Goal: Transaction & Acquisition: Purchase product/service

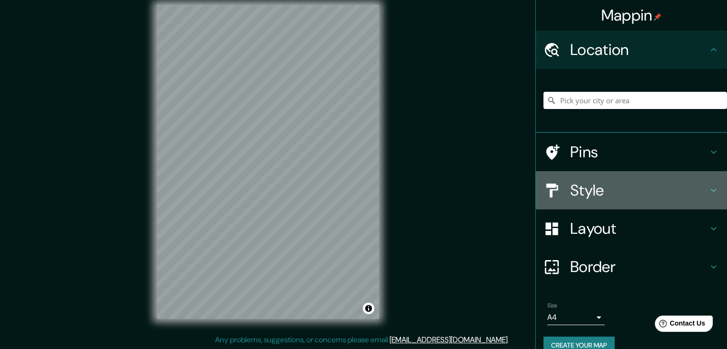
click at [571, 184] on h4 "Style" at bounding box center [640, 190] width 138 height 19
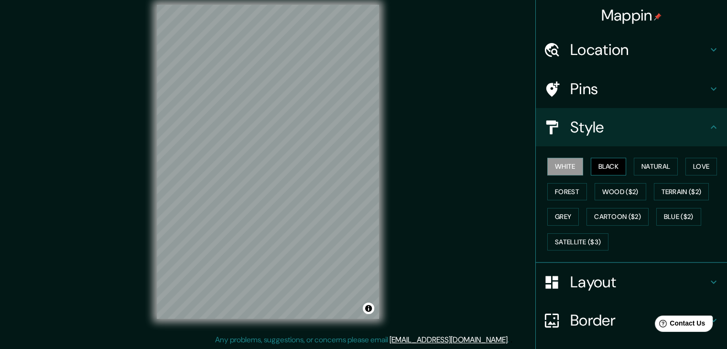
click at [596, 165] on button "Black" at bounding box center [609, 167] width 36 height 18
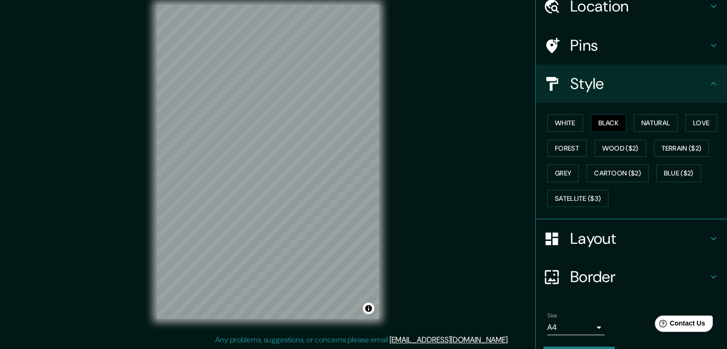
scroll to position [69, 0]
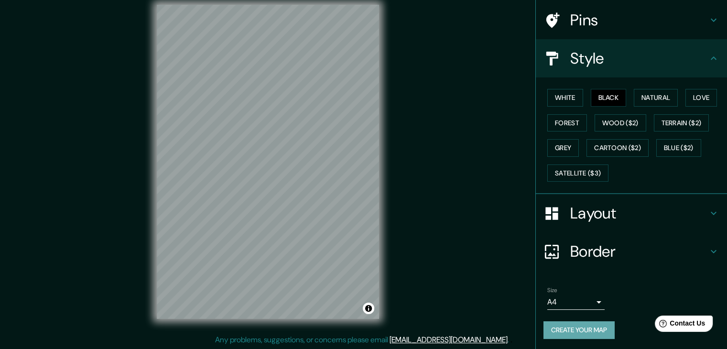
click at [585, 325] on button "Create your map" at bounding box center [579, 330] width 71 height 18
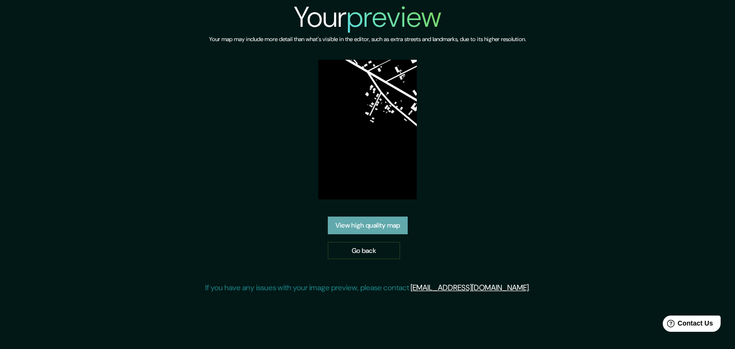
click at [386, 224] on link "View high quality map" at bounding box center [368, 226] width 80 height 18
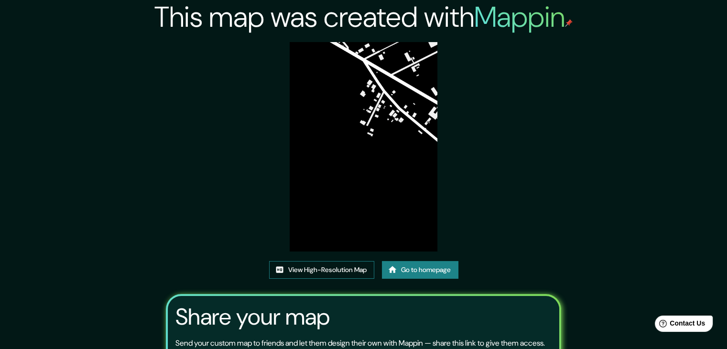
click at [335, 266] on link "View High-Resolution Map" at bounding box center [321, 270] width 105 height 18
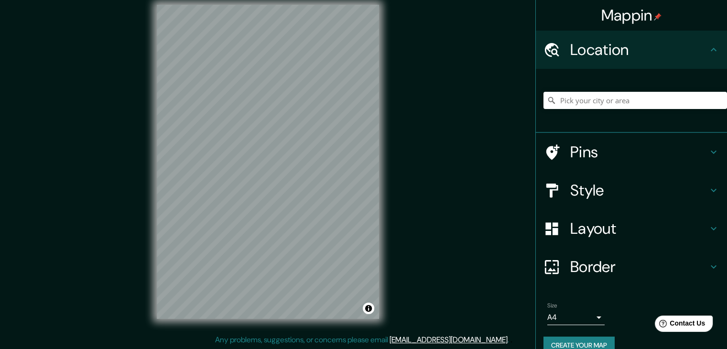
click at [582, 183] on h4 "Style" at bounding box center [640, 190] width 138 height 19
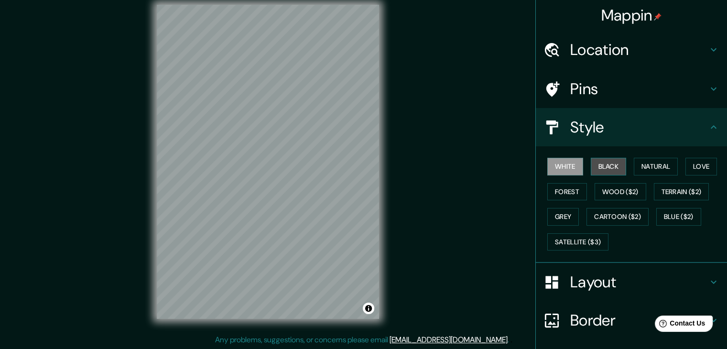
click at [607, 169] on button "Black" at bounding box center [609, 167] width 36 height 18
drag, startPoint x: 390, startPoint y: 171, endPoint x: 419, endPoint y: 102, distance: 74.8
click at [419, 102] on div "Mappin Location Pins Style White Black Natural Love Forest Wood ($2) Terrain ($…" at bounding box center [363, 169] width 727 height 360
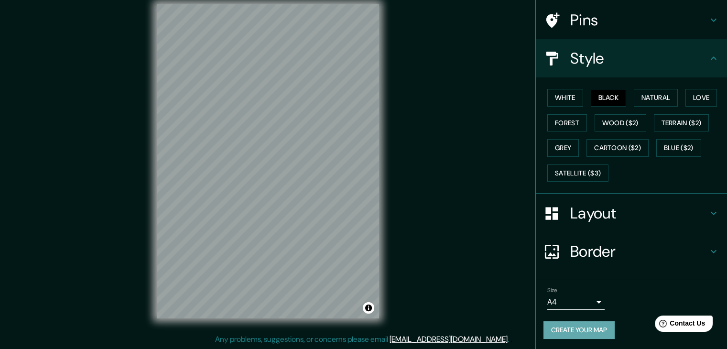
click at [581, 331] on button "Create your map" at bounding box center [579, 330] width 71 height 18
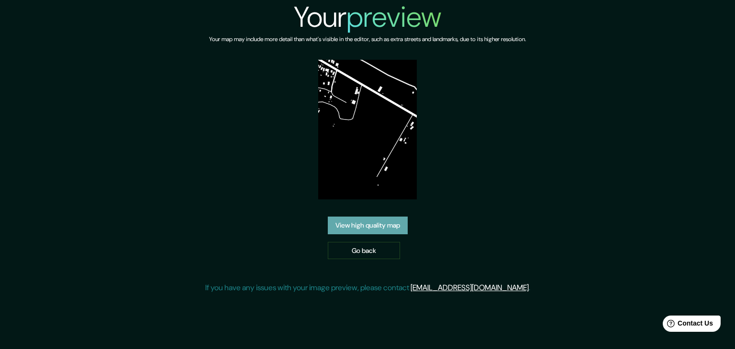
click at [383, 229] on link "View high quality map" at bounding box center [368, 226] width 80 height 18
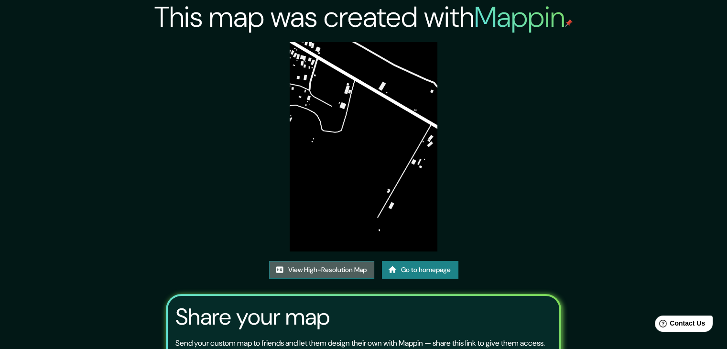
click at [350, 273] on link "View High-Resolution Map" at bounding box center [321, 270] width 105 height 18
